Goal: Navigation & Orientation: Find specific page/section

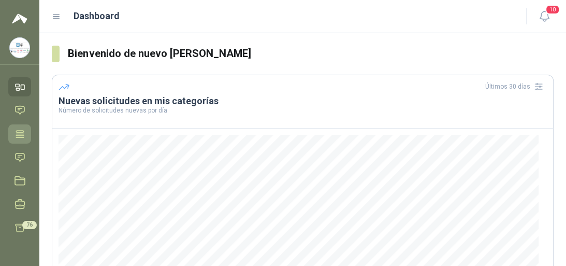
click at [16, 135] on icon at bounding box center [20, 134] width 11 height 11
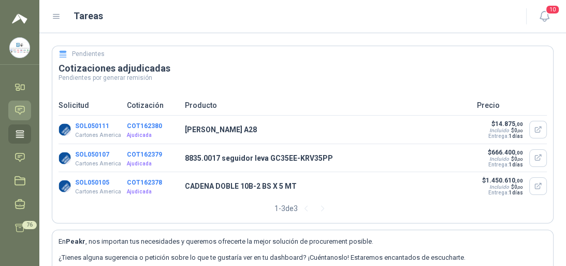
click at [22, 110] on icon at bounding box center [20, 110] width 11 height 11
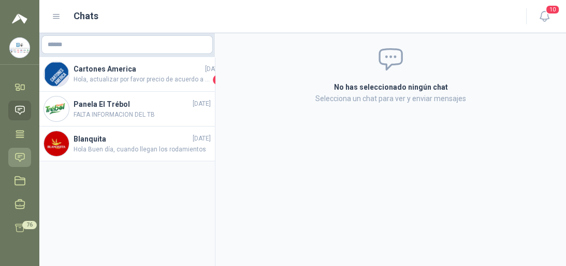
click at [25, 156] on icon at bounding box center [20, 157] width 11 height 11
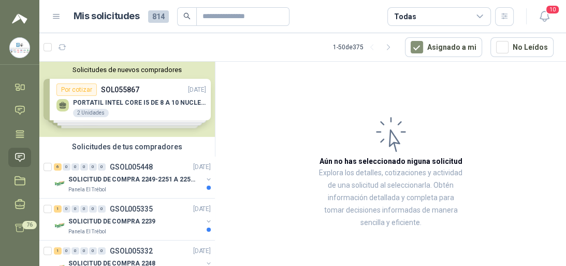
click at [131, 102] on div "Solicitudes de nuevos compradores Por cotizar SOL055867 [DATE] PORTATIL INTEL C…" at bounding box center [127, 99] width 176 height 75
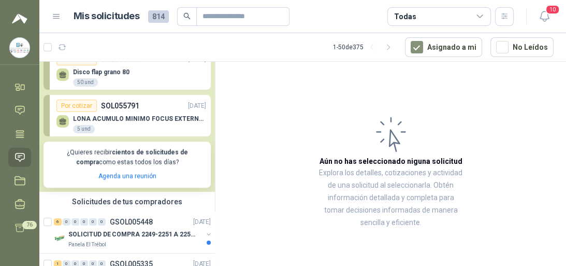
scroll to position [124, 0]
